Goal: Find specific page/section: Find specific page/section

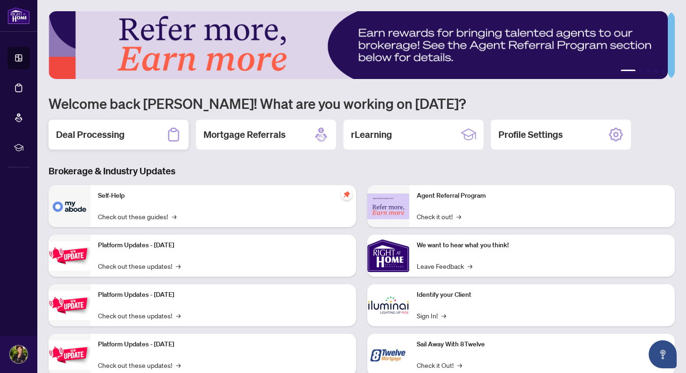
click at [113, 134] on h2 "Deal Processing" at bounding box center [90, 134] width 69 height 13
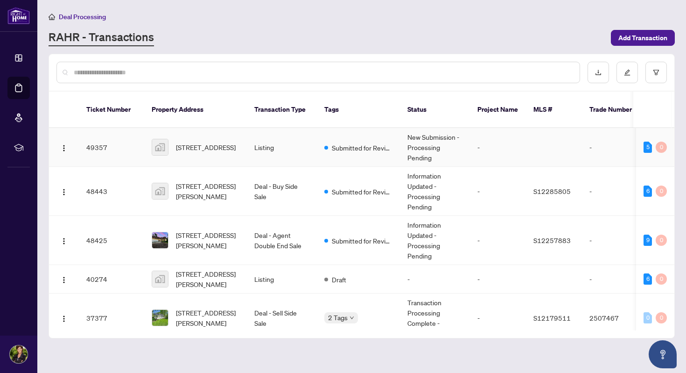
click at [98, 134] on td "49357" at bounding box center [111, 147] width 65 height 39
